Goal: Transaction & Acquisition: Purchase product/service

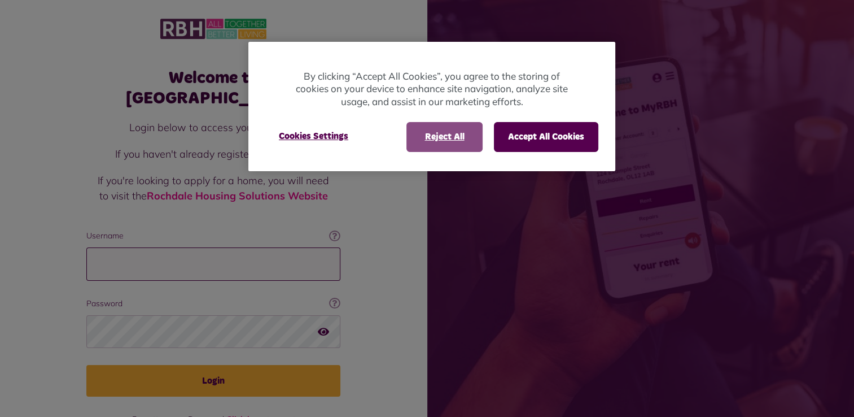
type input "**********"
click at [446, 134] on button "Reject All" at bounding box center [444, 136] width 76 height 29
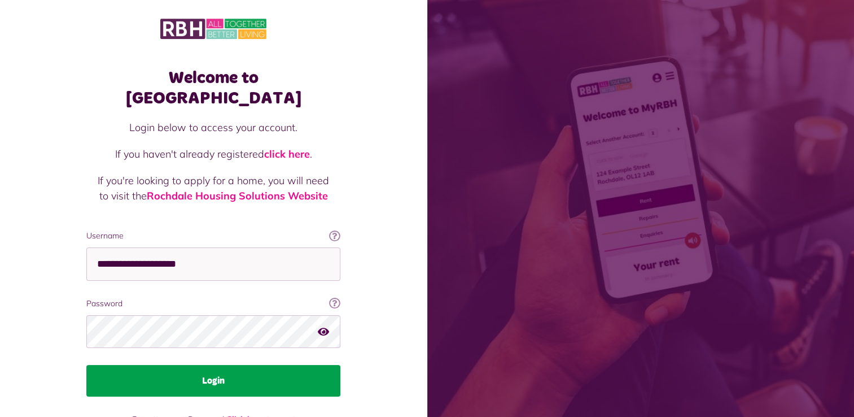
click at [212, 365] on button "Login" at bounding box center [213, 381] width 254 height 32
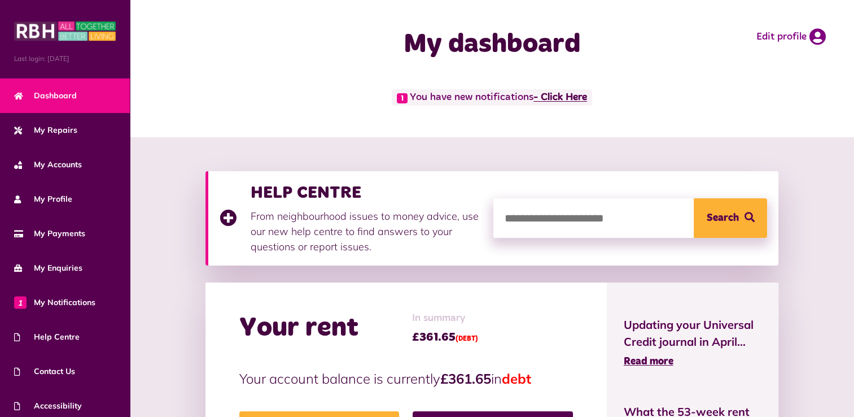
click at [567, 98] on link "- Click Here" at bounding box center [560, 98] width 54 height 10
click at [566, 96] on link "- Click Here" at bounding box center [560, 98] width 54 height 10
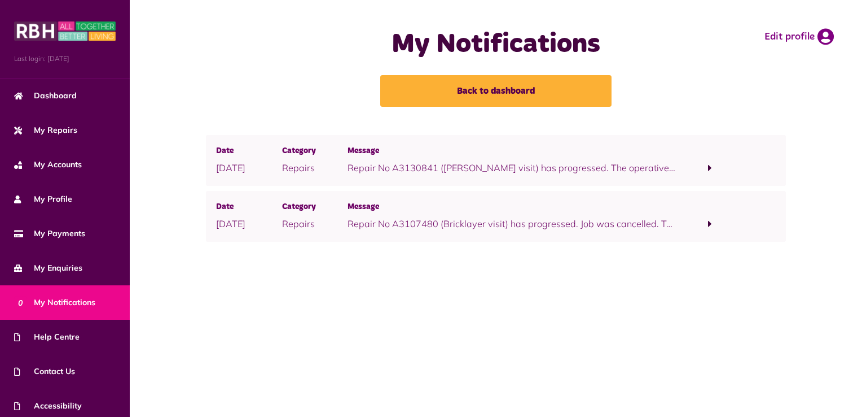
click at [707, 166] on span at bounding box center [710, 167] width 66 height 15
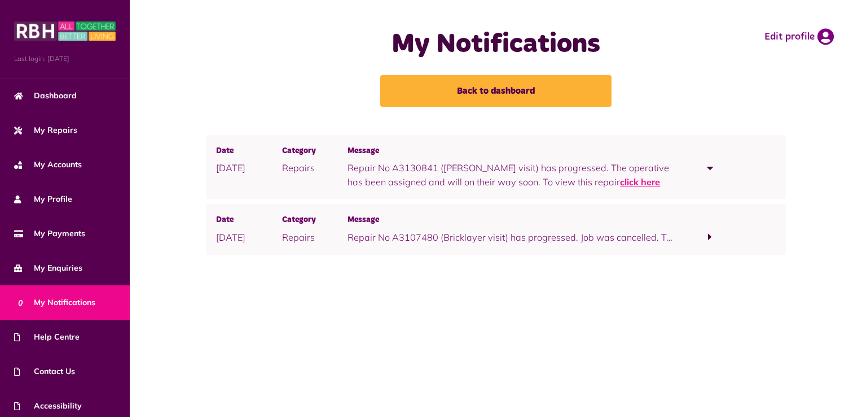
click at [620, 182] on link "click here" at bounding box center [640, 181] width 40 height 11
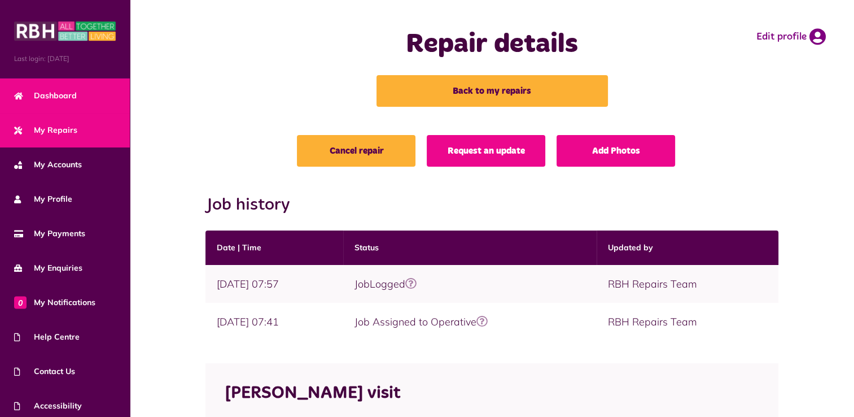
click at [67, 95] on span "Dashboard" at bounding box center [45, 96] width 63 height 12
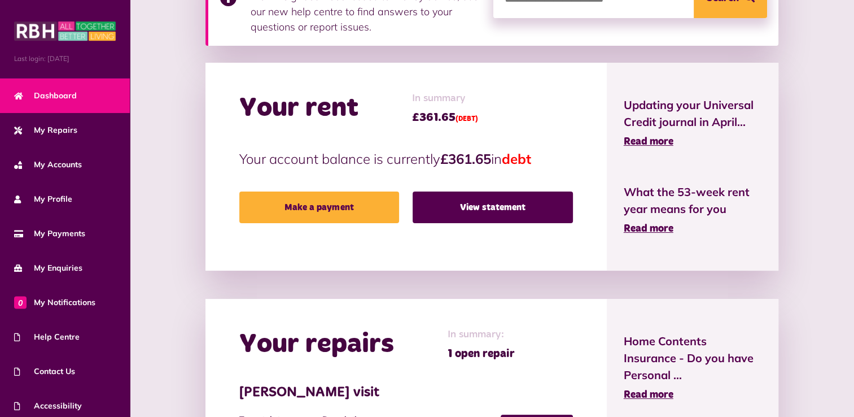
scroll to position [226, 0]
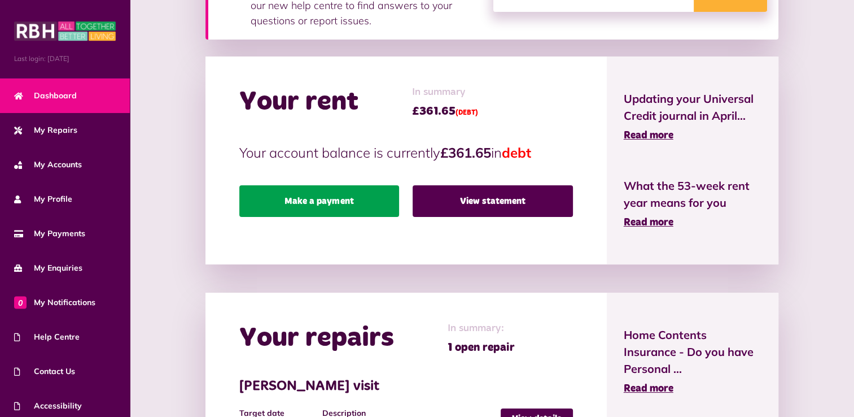
click at [322, 212] on link "Make a payment" at bounding box center [319, 201] width 160 height 32
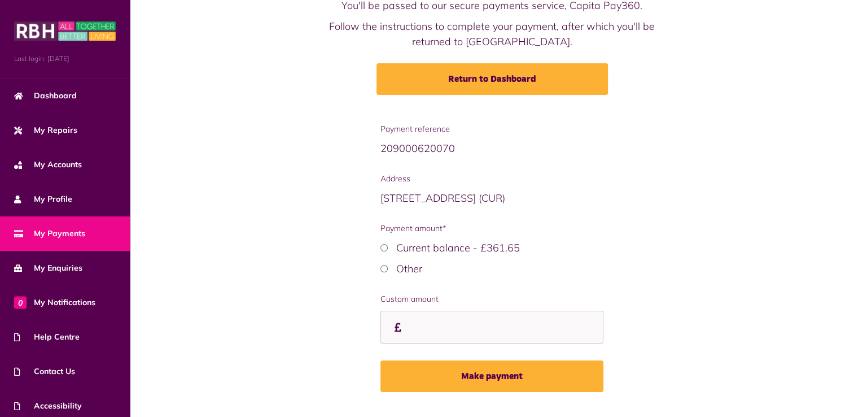
scroll to position [98, 0]
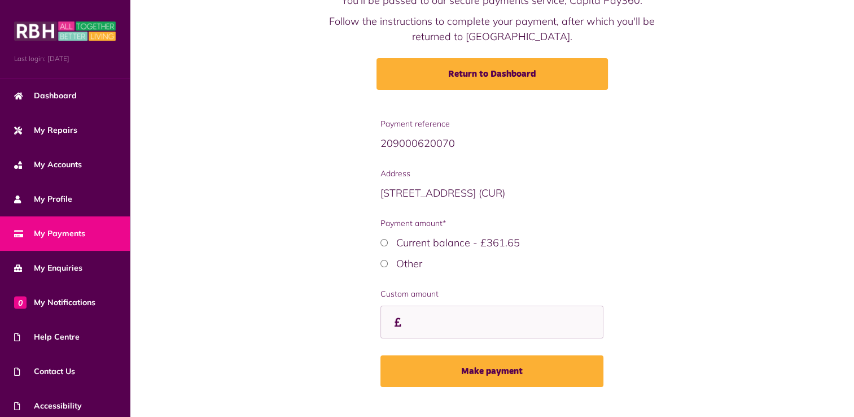
click at [400, 318] on icon at bounding box center [397, 322] width 11 height 10
click at [410, 319] on input "Custom amount" at bounding box center [491, 321] width 222 height 33
type input "*"
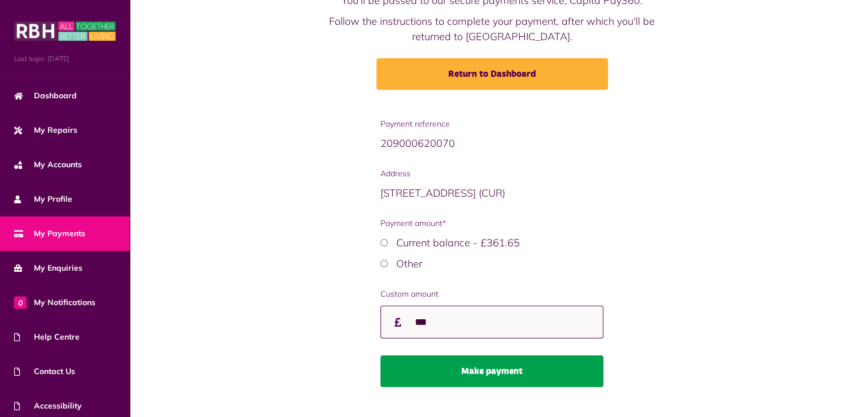
type input "***"
click at [502, 364] on button "Make payment" at bounding box center [491, 371] width 222 height 32
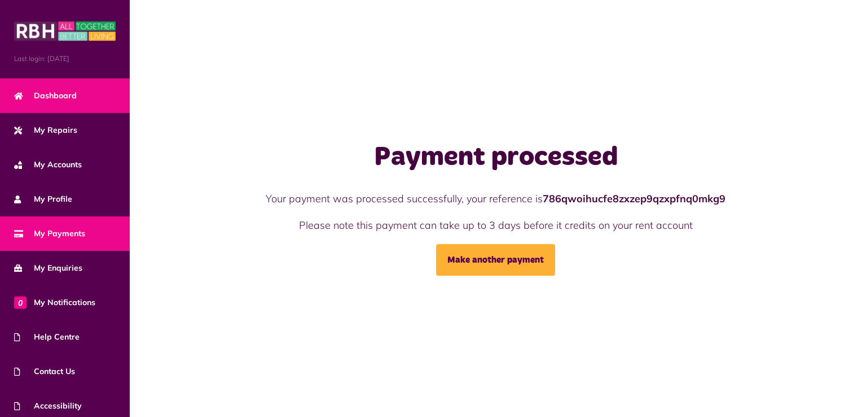
click at [52, 92] on span "Dashboard" at bounding box center [45, 96] width 63 height 12
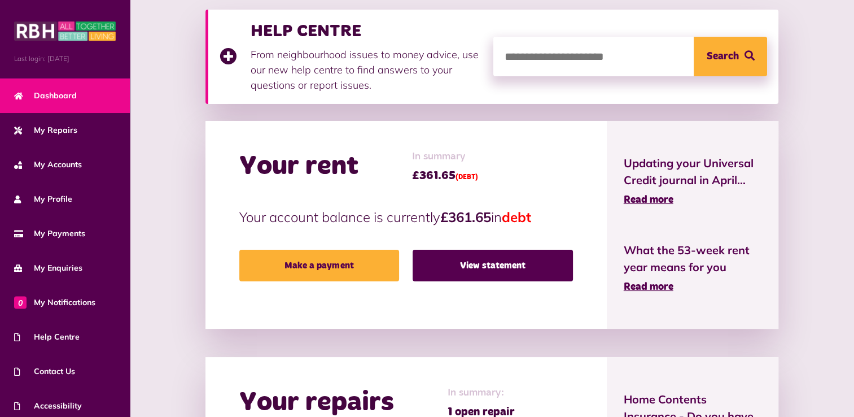
scroll to position [171, 0]
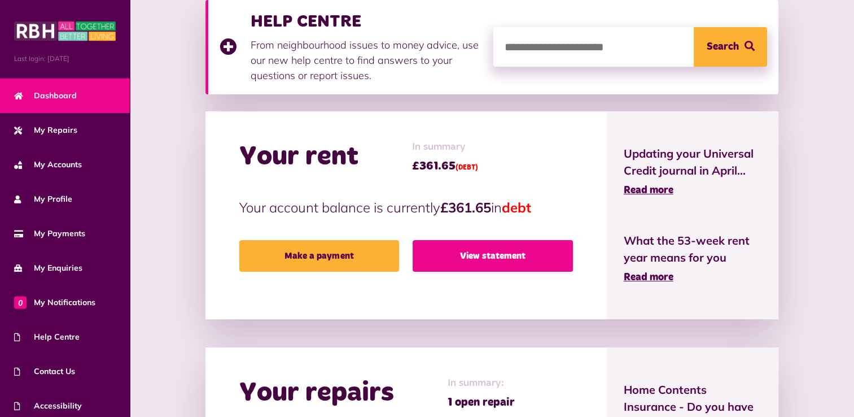
click at [518, 257] on link "View statement" at bounding box center [493, 256] width 160 height 32
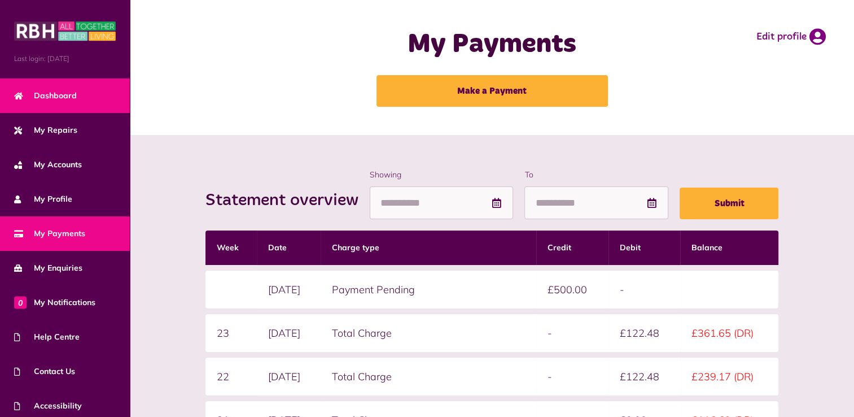
click at [47, 105] on link "Dashboard" at bounding box center [65, 95] width 130 height 34
